Goal: Task Accomplishment & Management: Use online tool/utility

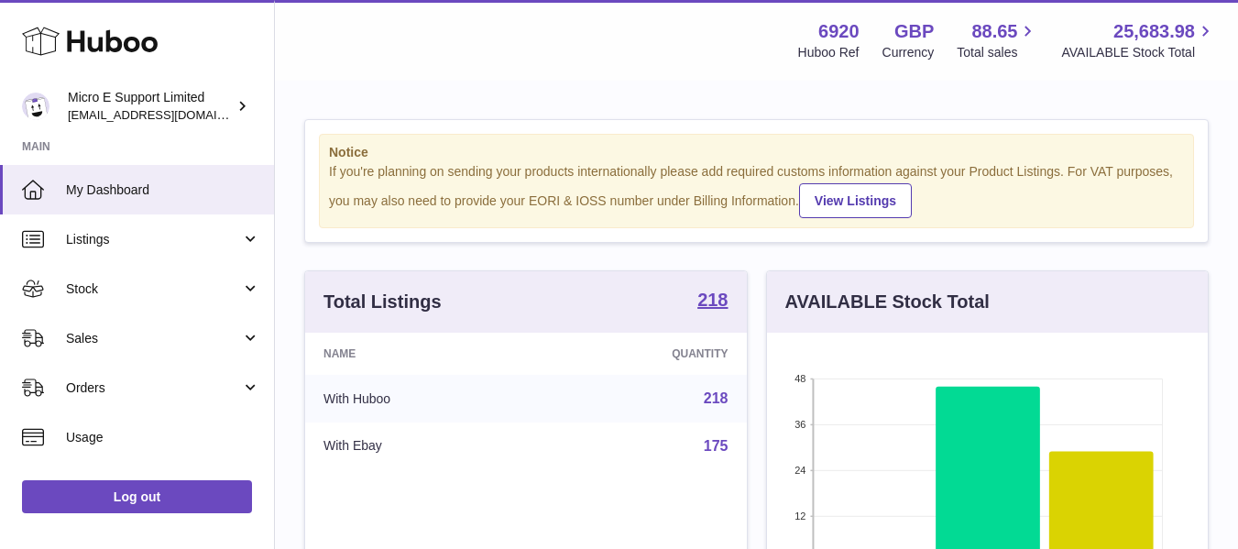
scroll to position [286, 441]
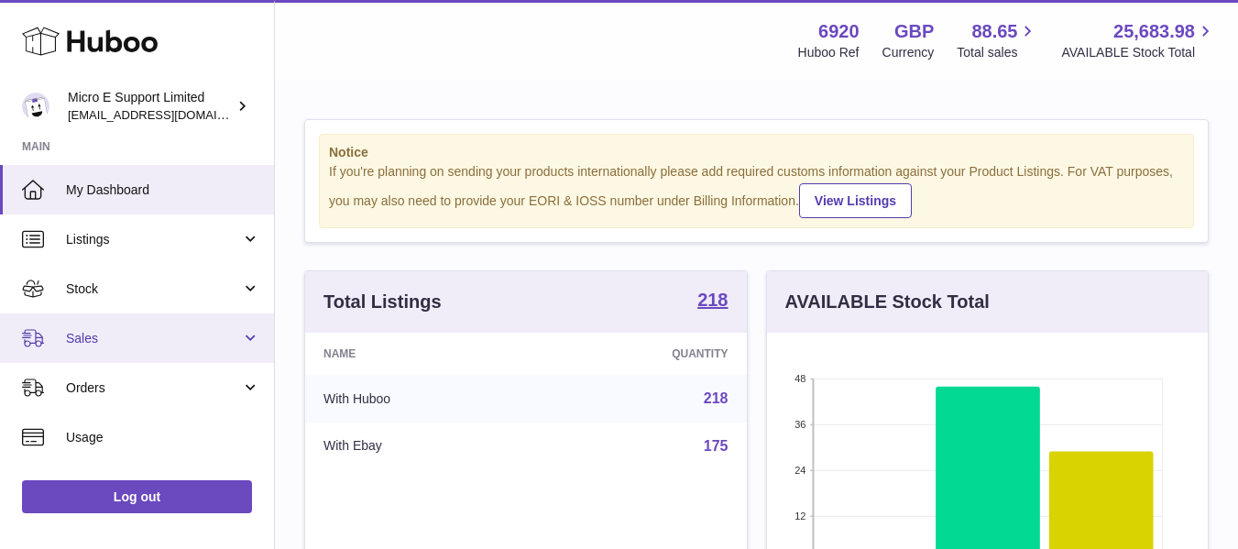
click at [199, 341] on span "Sales" at bounding box center [153, 338] width 175 height 17
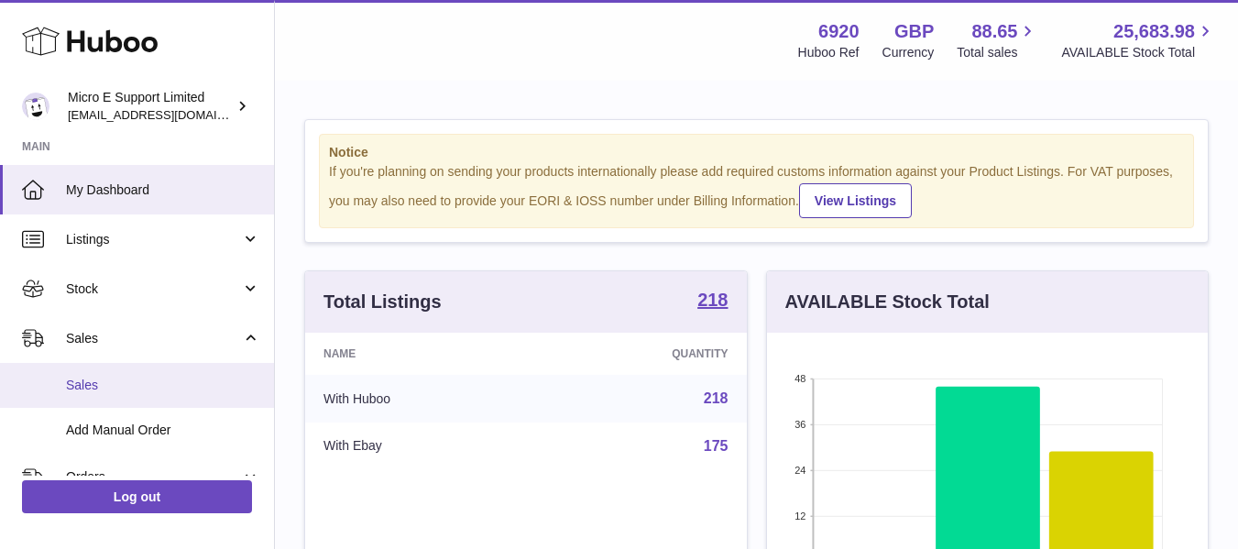
click at [94, 380] on span "Sales" at bounding box center [163, 385] width 194 height 17
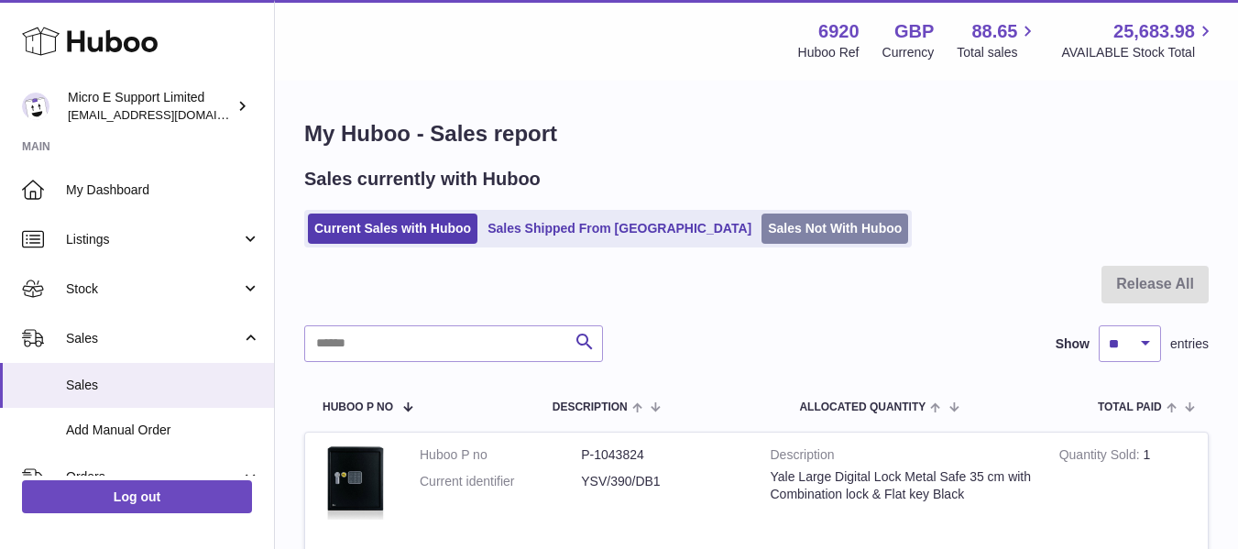
click at [761, 224] on link "Sales Not With Huboo" at bounding box center [834, 228] width 147 height 30
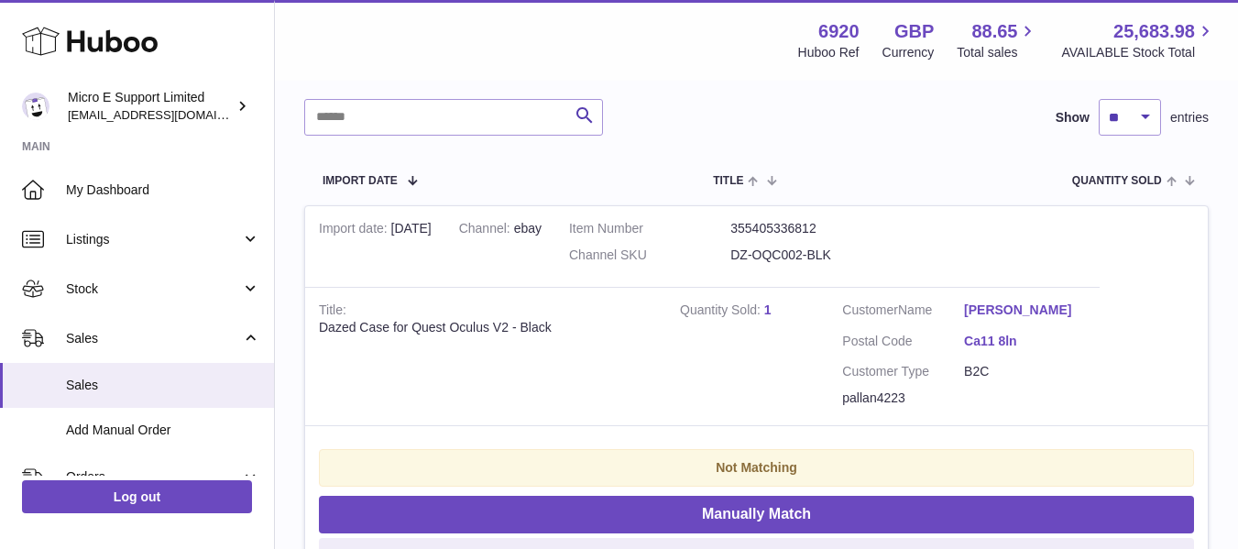
scroll to position [267, 0]
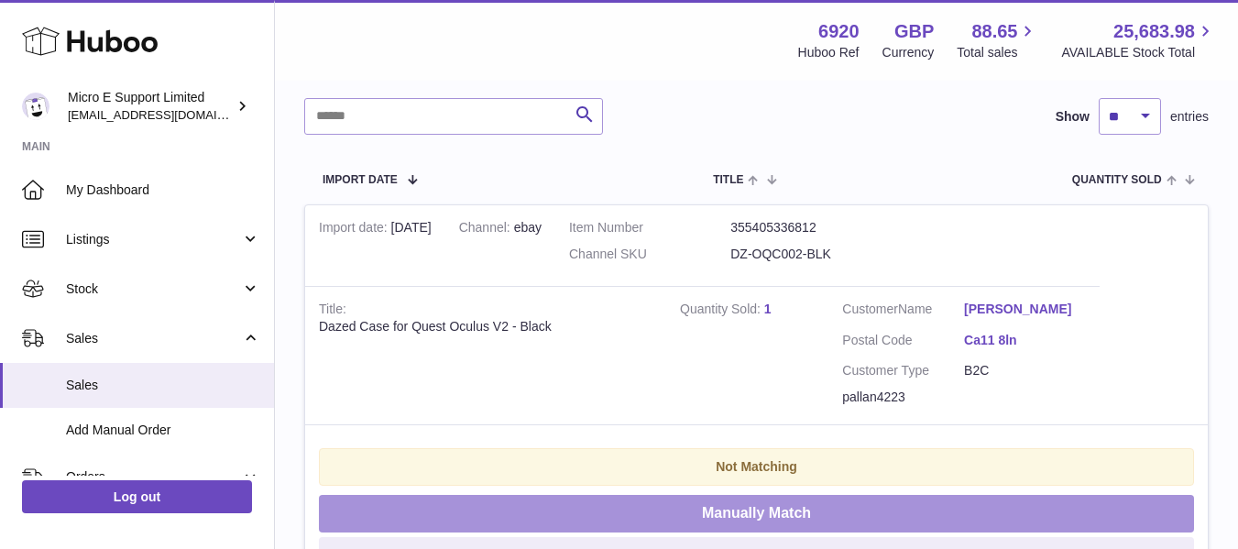
click at [758, 511] on button "Manually Match" at bounding box center [756, 514] width 875 height 38
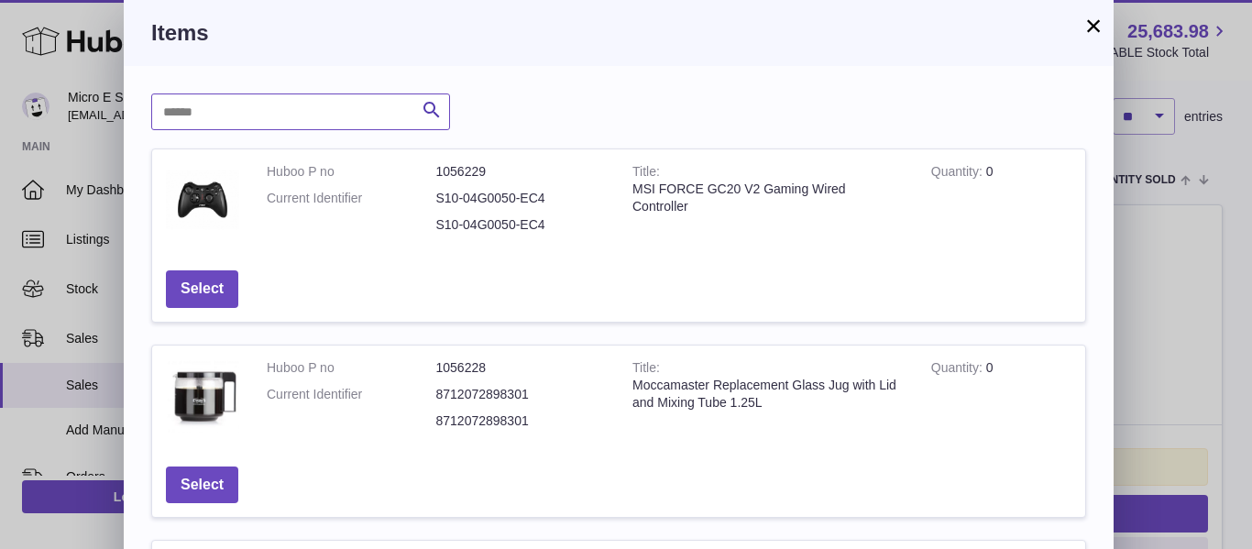
click at [345, 118] on input "text" at bounding box center [300, 111] width 299 height 37
type input "*****"
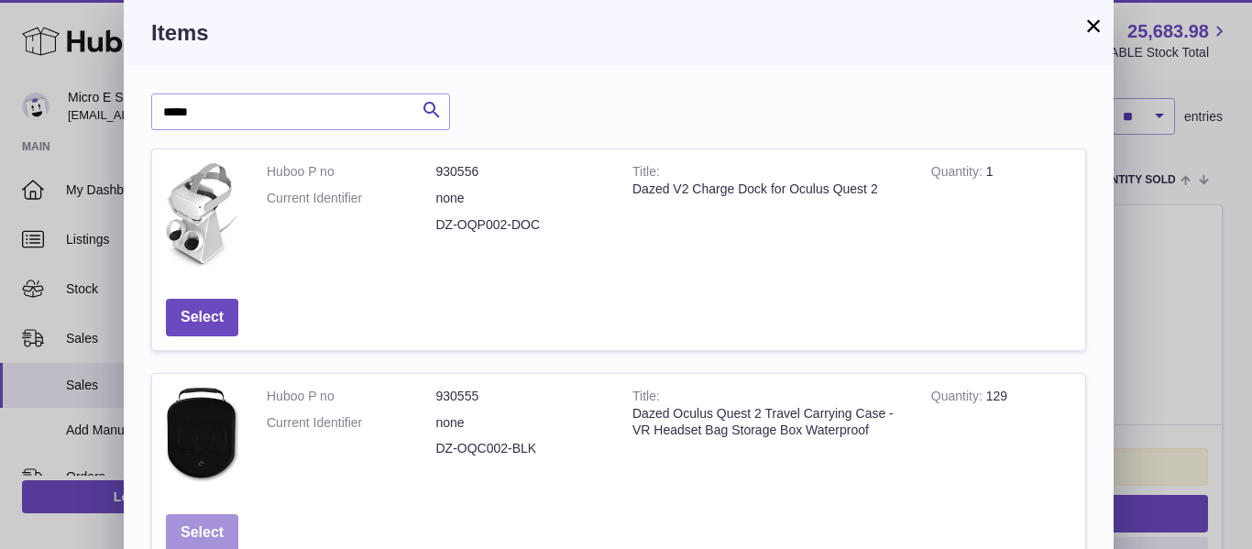
click at [212, 530] on button "Select" at bounding box center [202, 533] width 72 height 38
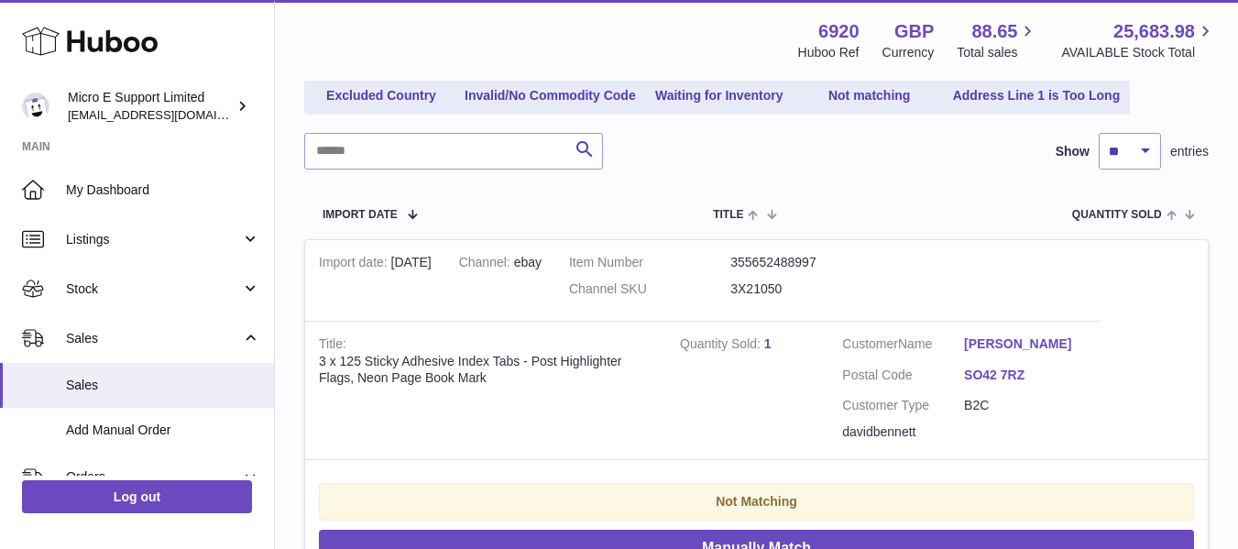
scroll to position [231, 0]
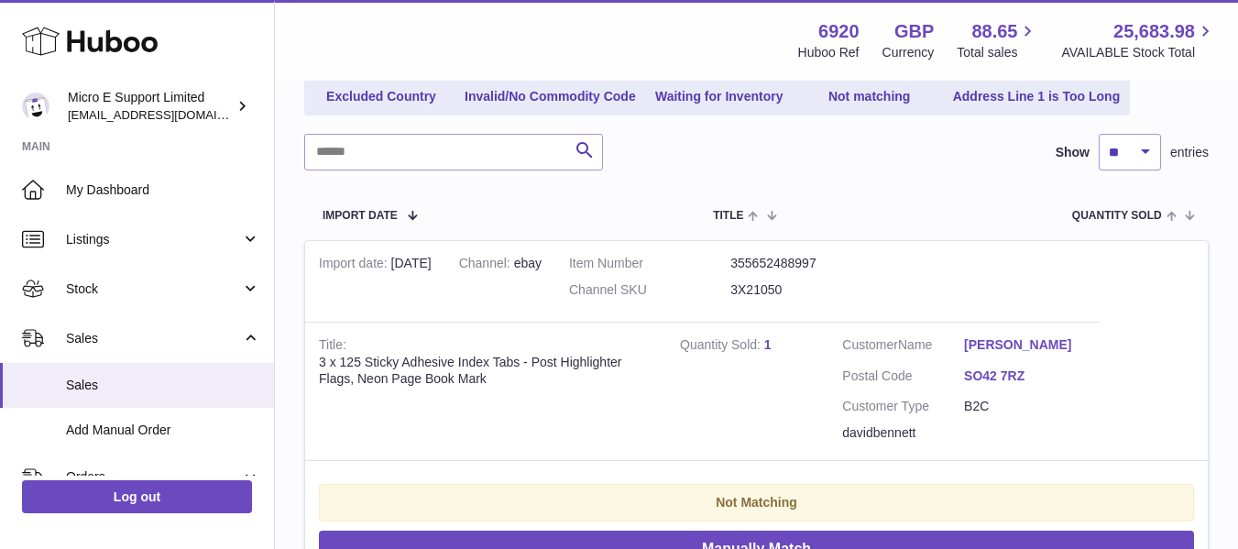
click at [768, 347] on link "1" at bounding box center [767, 344] width 7 height 15
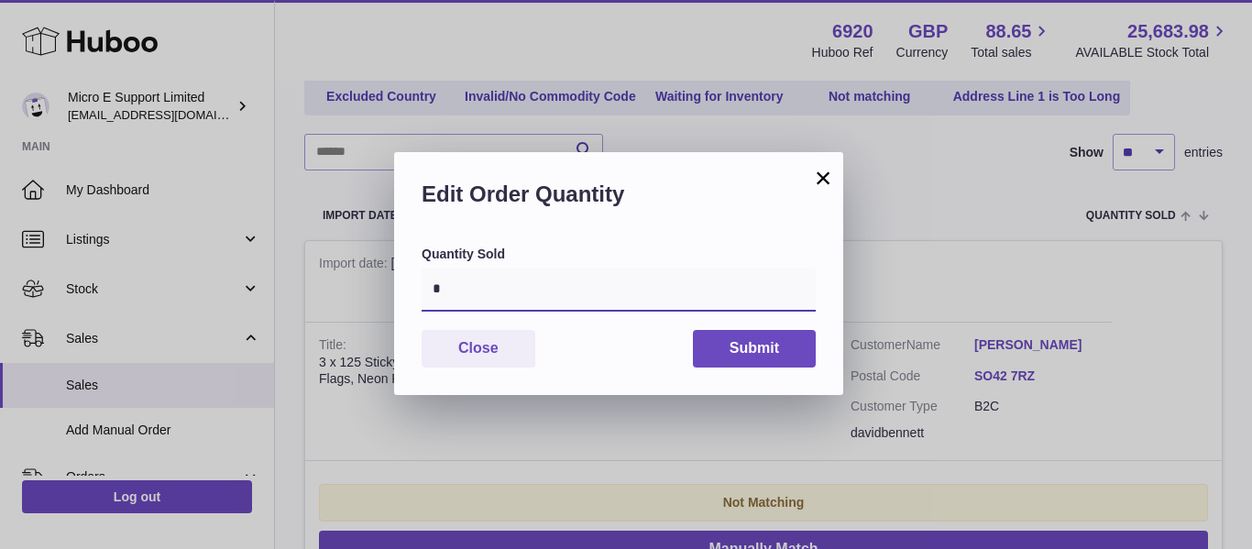
click at [488, 296] on input "*" at bounding box center [618, 290] width 394 height 44
type input "*"
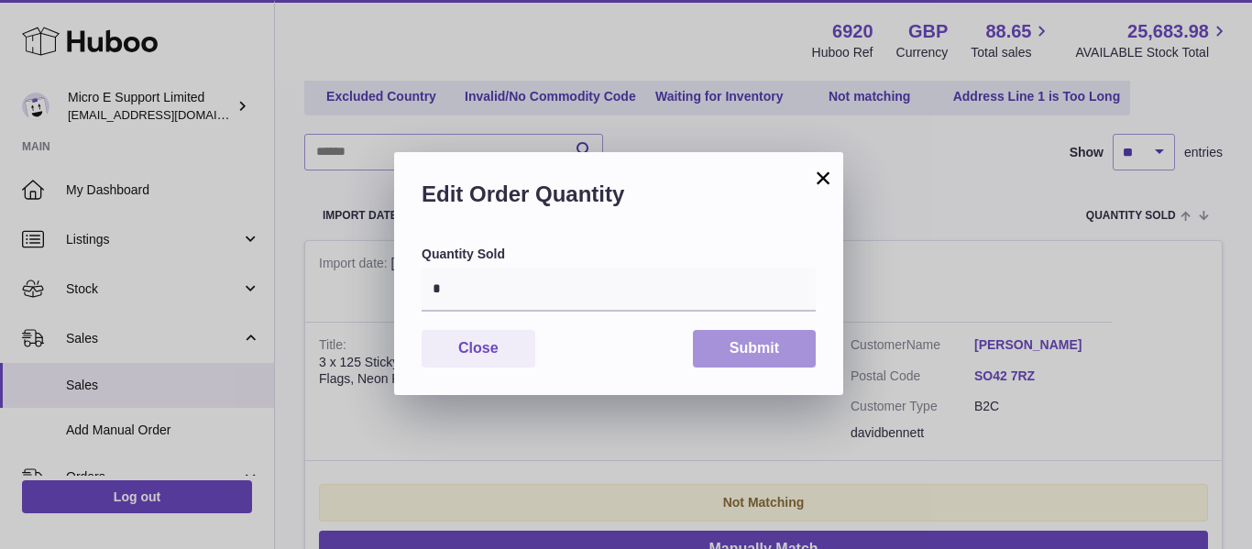
click at [764, 340] on button "Submit" at bounding box center [754, 349] width 123 height 38
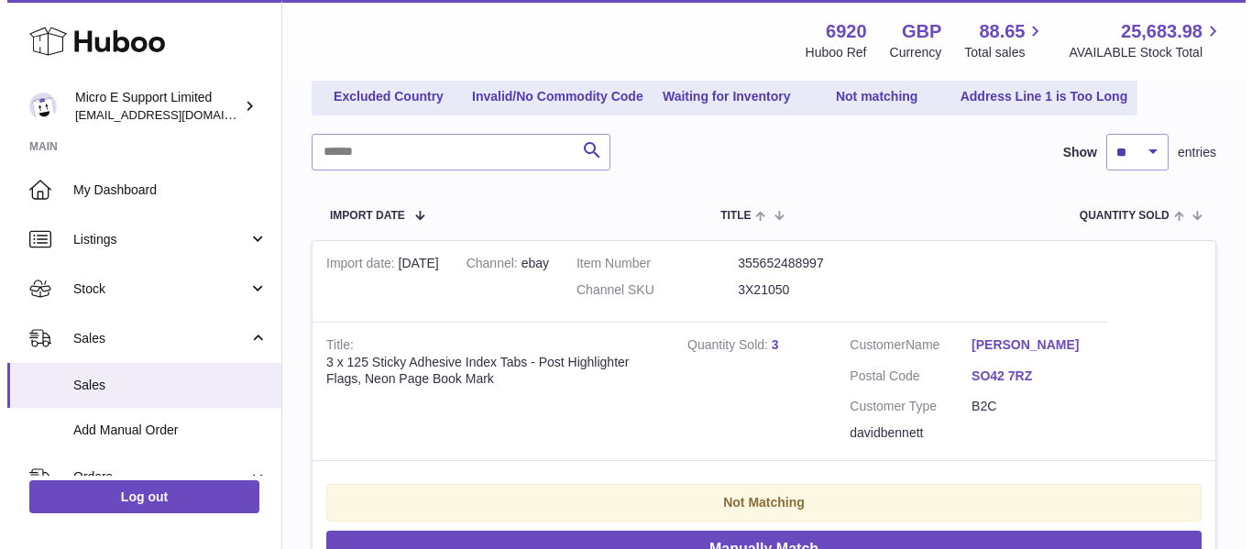
scroll to position [239, 0]
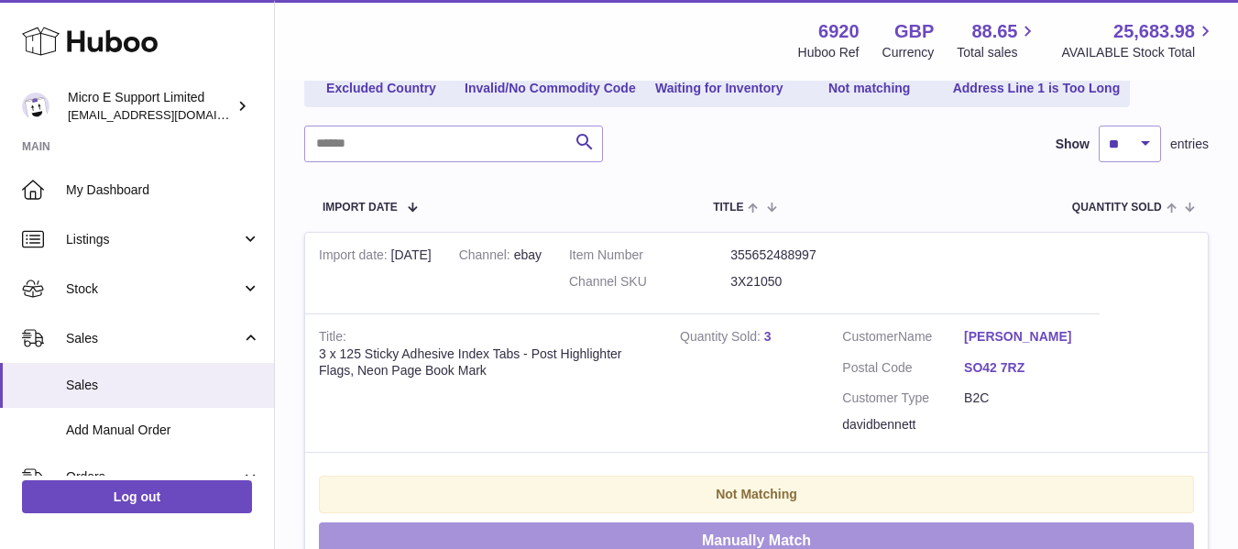
click at [740, 534] on button "Manually Match" at bounding box center [756, 541] width 875 height 38
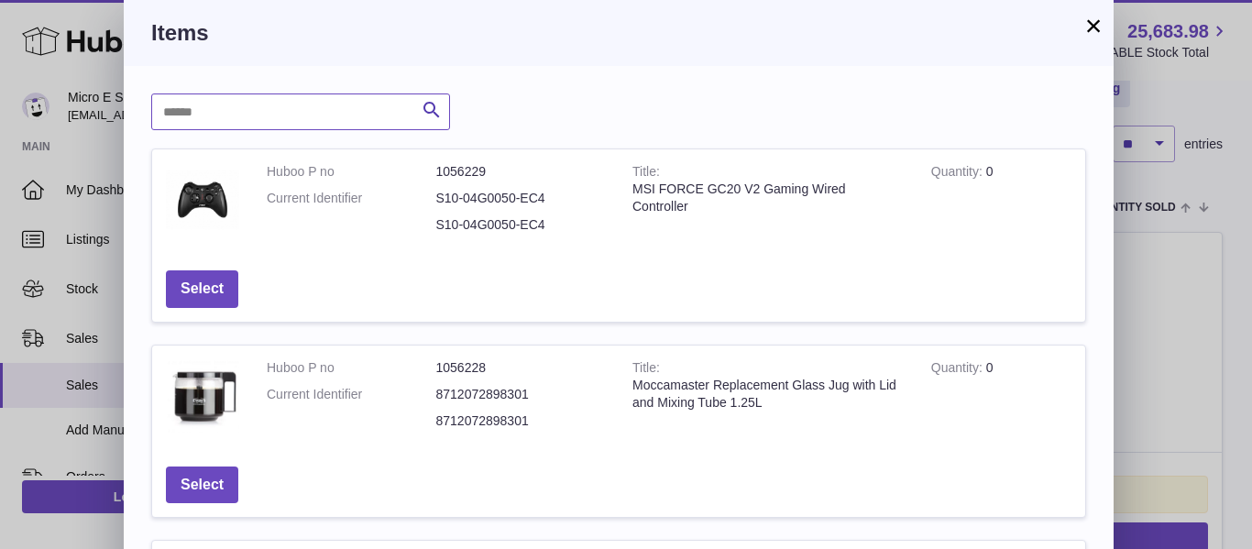
click at [366, 104] on input "text" at bounding box center [300, 111] width 299 height 37
type input "****"
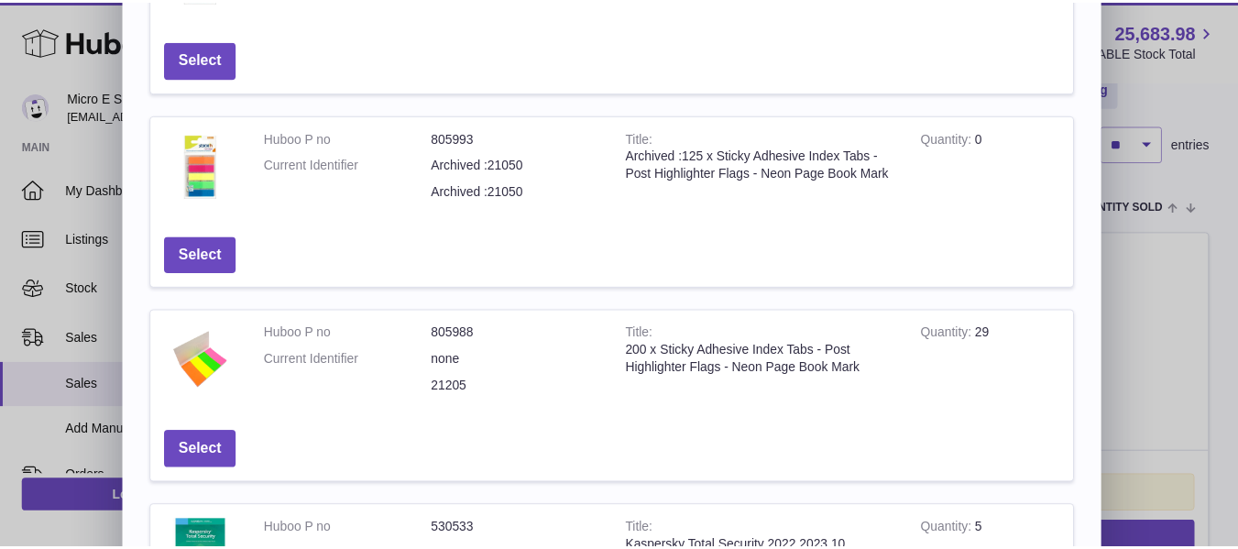
scroll to position [226, 0]
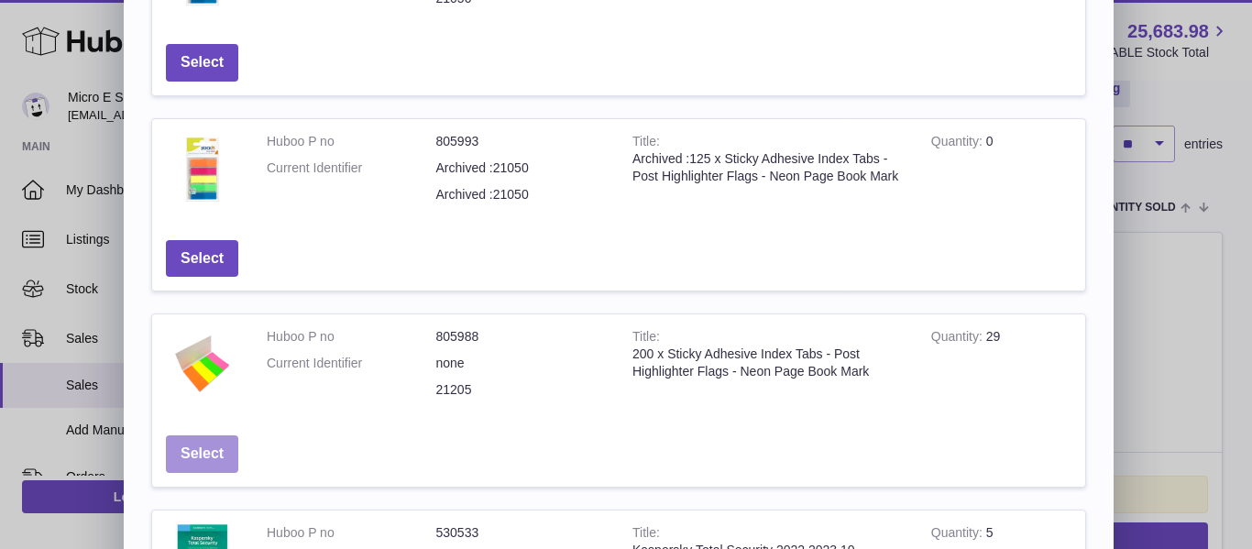
click at [220, 450] on button "Select" at bounding box center [202, 454] width 72 height 38
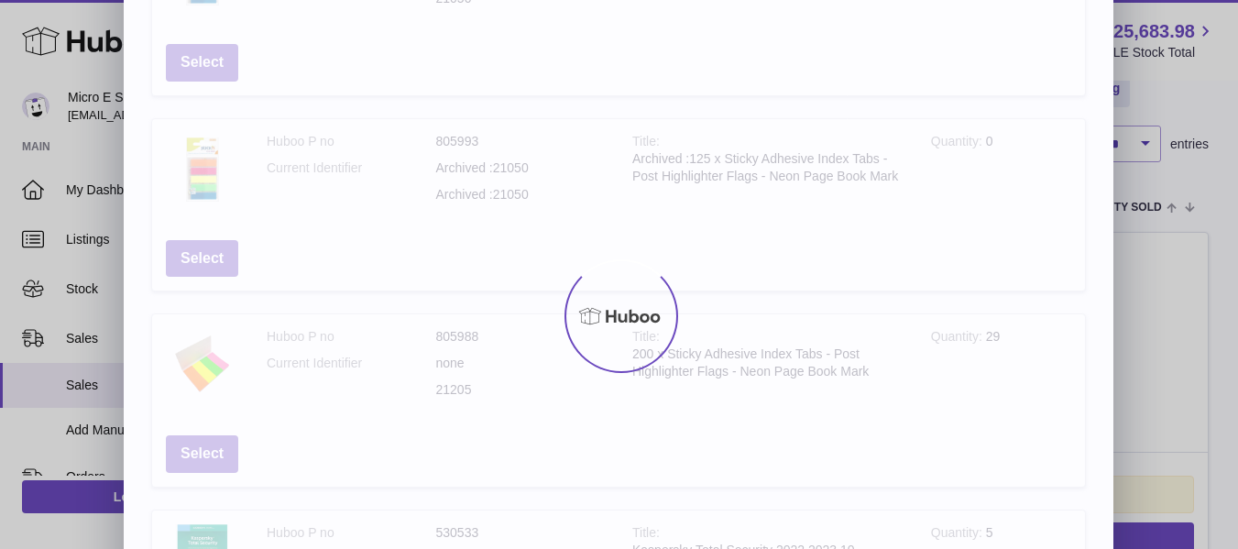
scroll to position [0, 0]
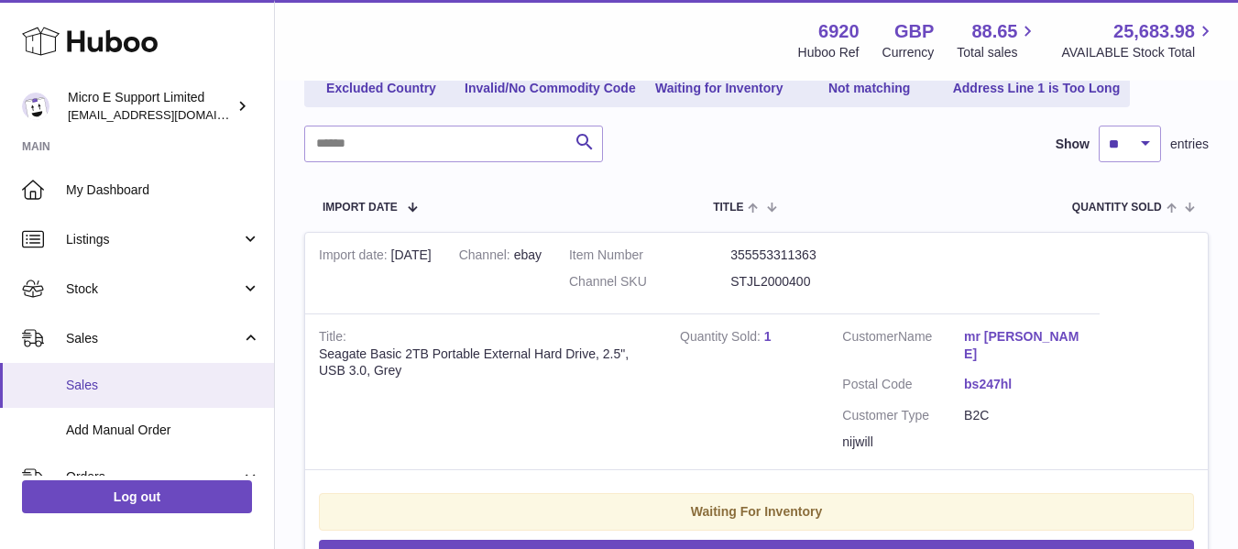
click at [88, 392] on span "Sales" at bounding box center [163, 385] width 194 height 17
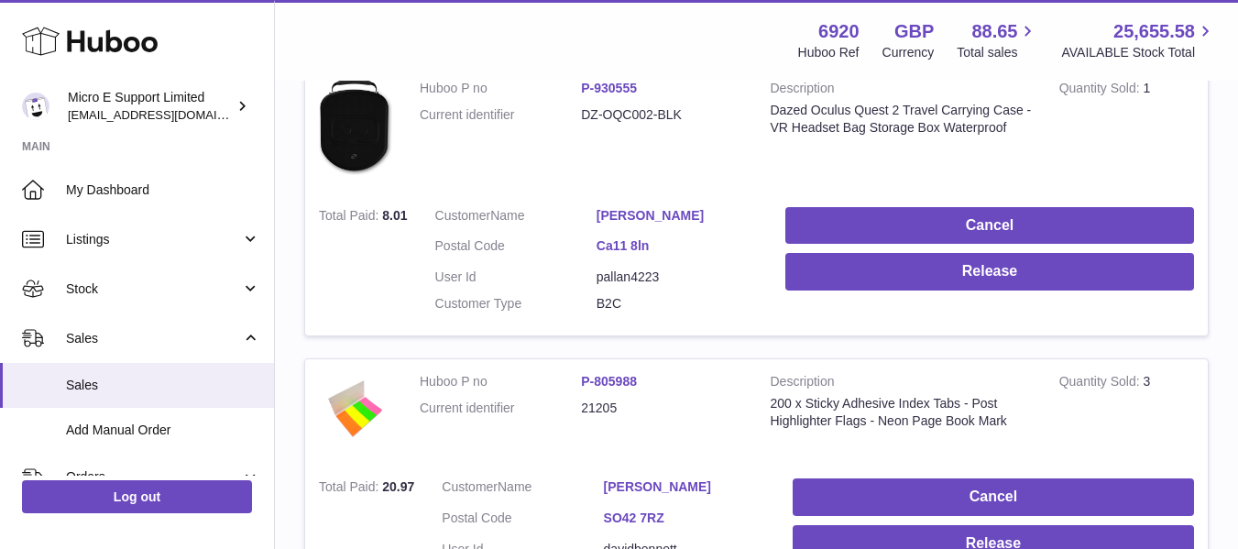
scroll to position [367, 0]
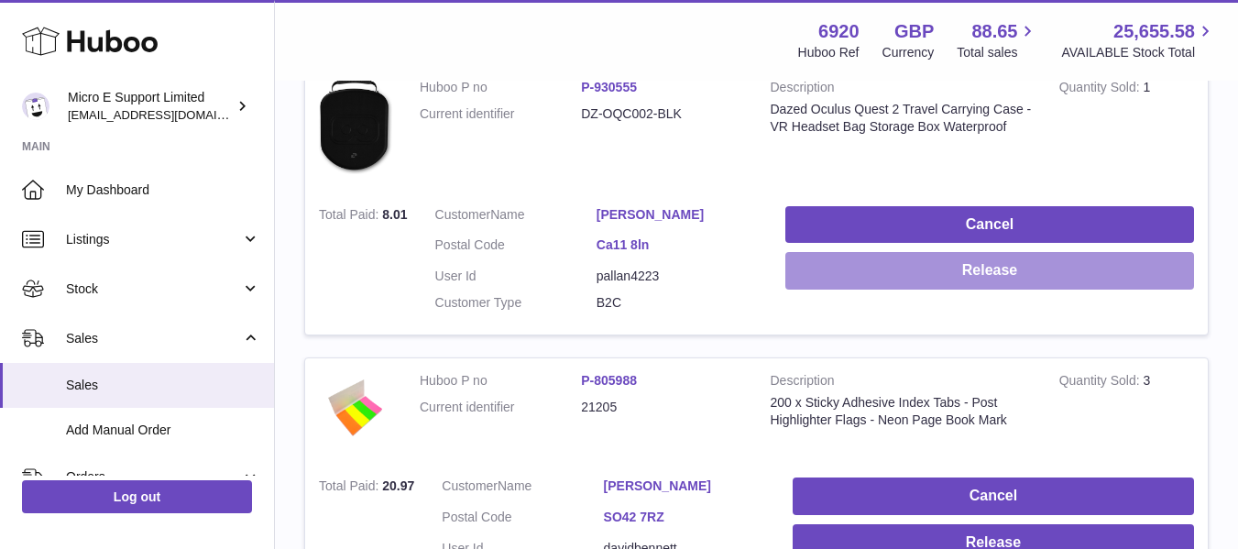
click at [1008, 267] on button "Release" at bounding box center [989, 271] width 409 height 38
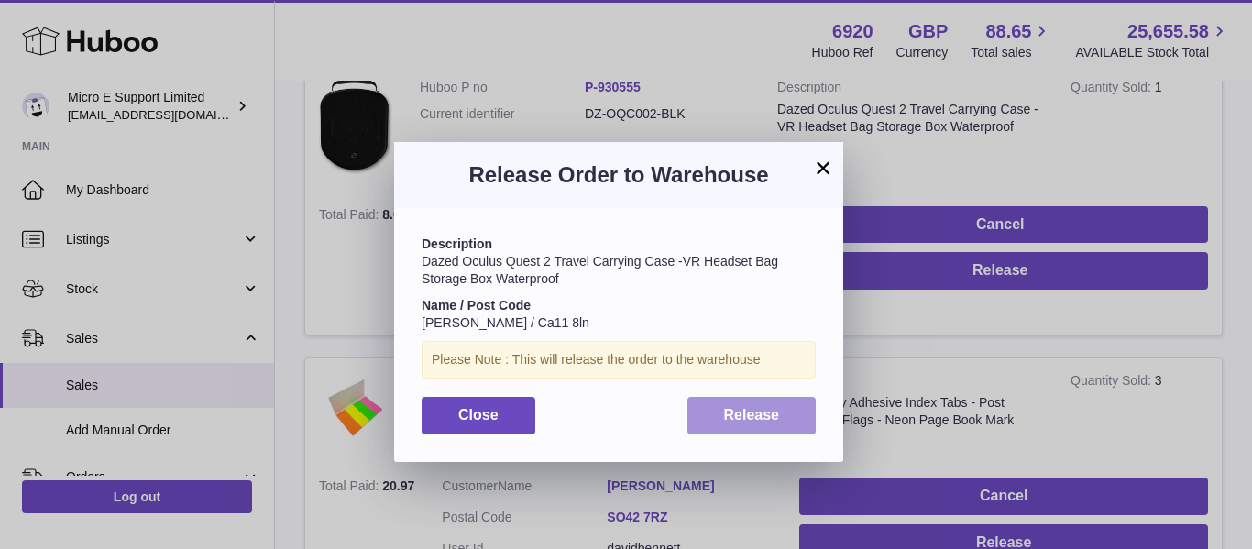
click at [709, 423] on button "Release" at bounding box center [751, 416] width 129 height 38
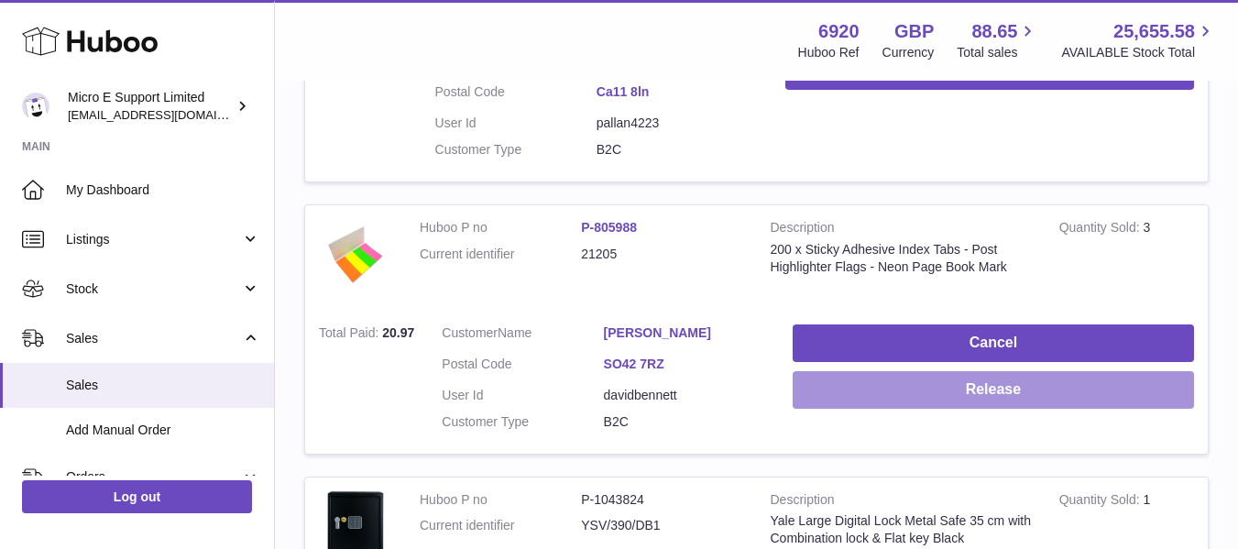
scroll to position [521, 0]
click at [990, 390] on button "Release" at bounding box center [993, 389] width 401 height 38
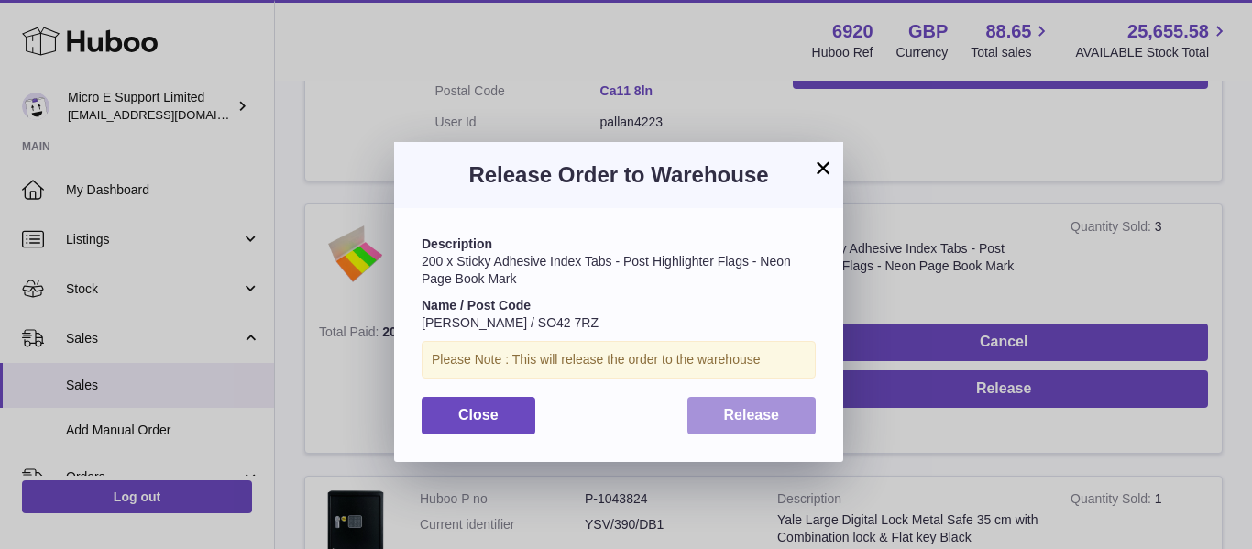
click at [768, 410] on span "Release" at bounding box center [752, 415] width 56 height 16
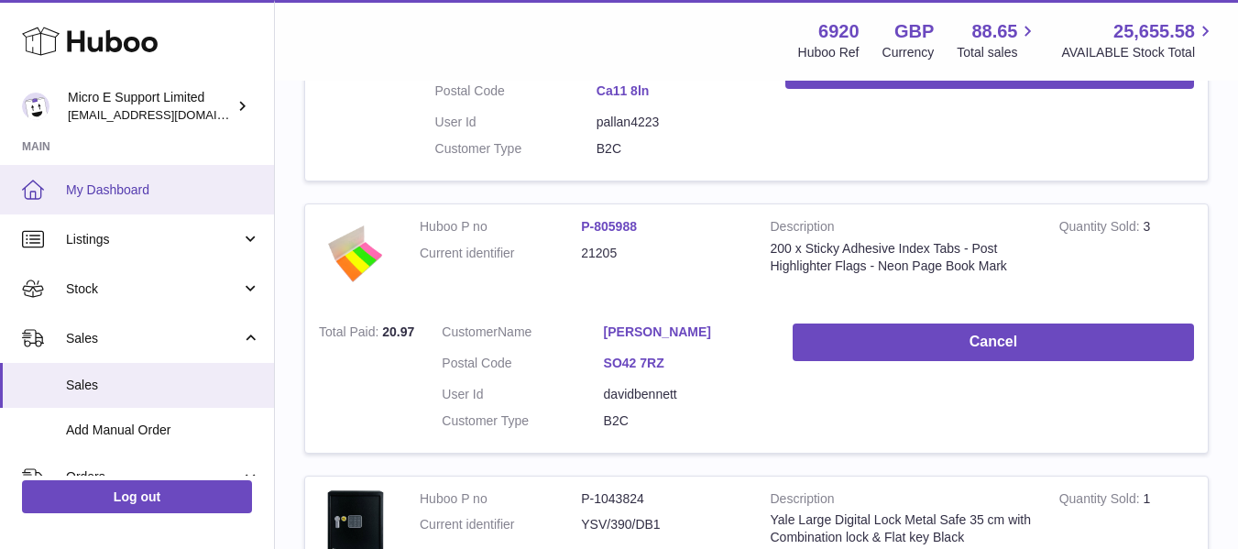
click at [93, 197] on span "My Dashboard" at bounding box center [163, 189] width 194 height 17
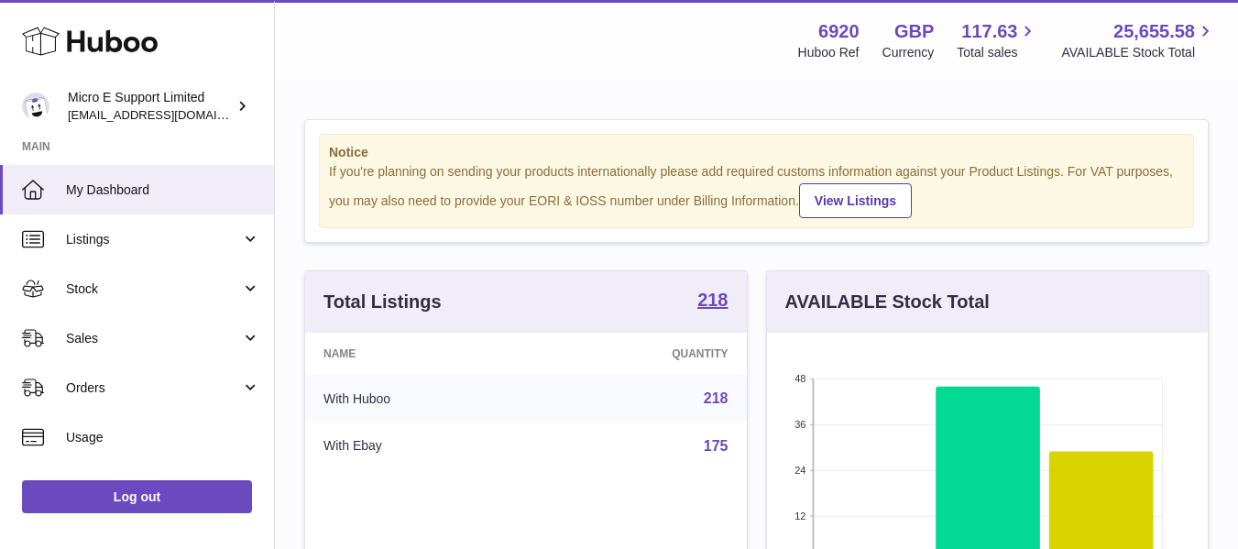
scroll to position [286, 441]
click at [128, 183] on span "My Dashboard" at bounding box center [163, 189] width 194 height 17
click at [207, 347] on link "Sales" at bounding box center [137, 337] width 274 height 49
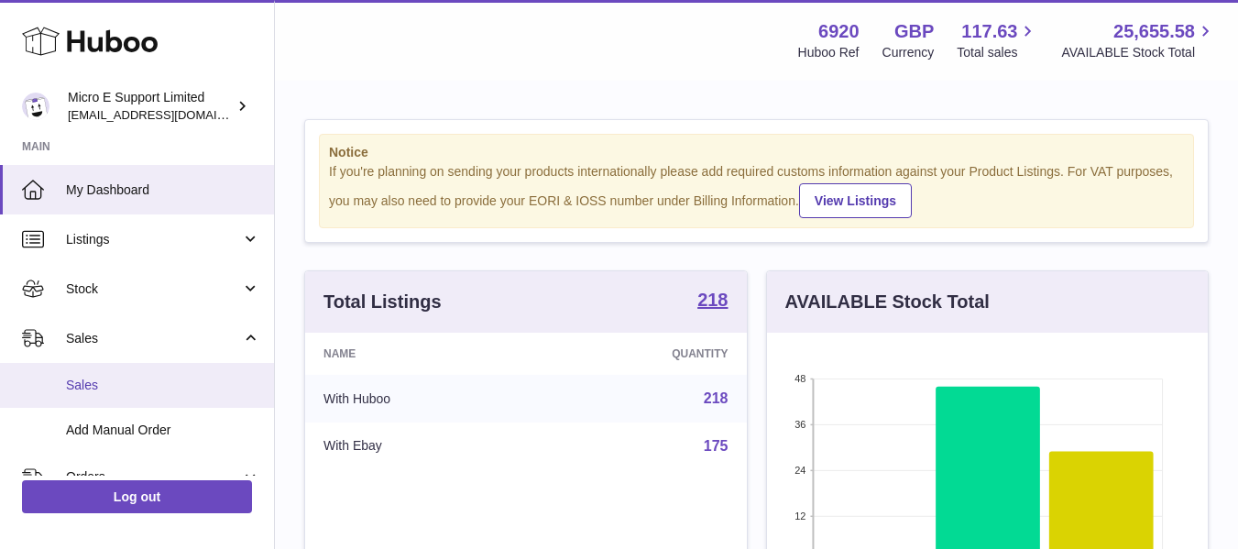
click at [117, 384] on span "Sales" at bounding box center [163, 385] width 194 height 17
